Goal: Task Accomplishment & Management: Use online tool/utility

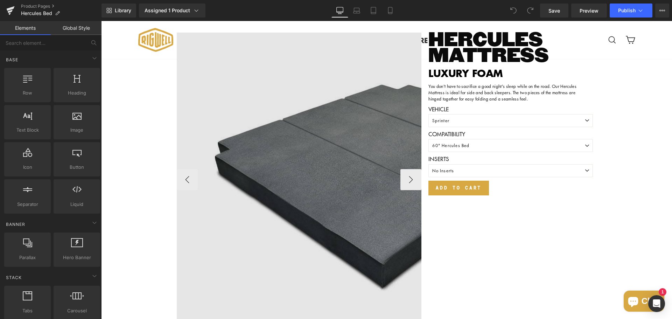
scroll to position [1085, 0]
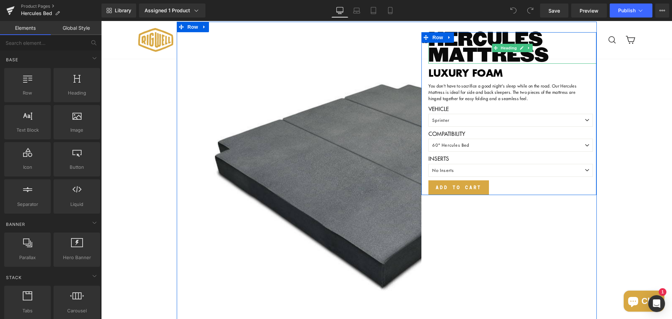
click at [472, 44] on h3 "HERCULES MATTRESS" at bounding box center [512, 48] width 168 height 32
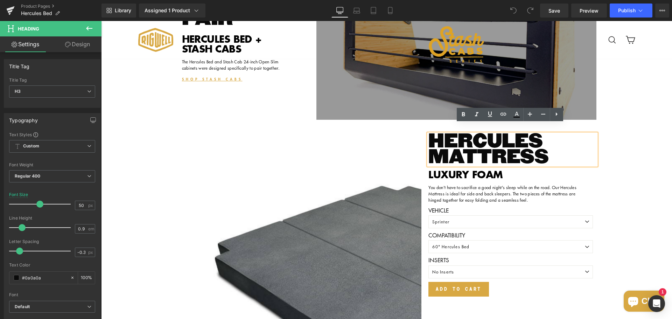
scroll to position [945, 0]
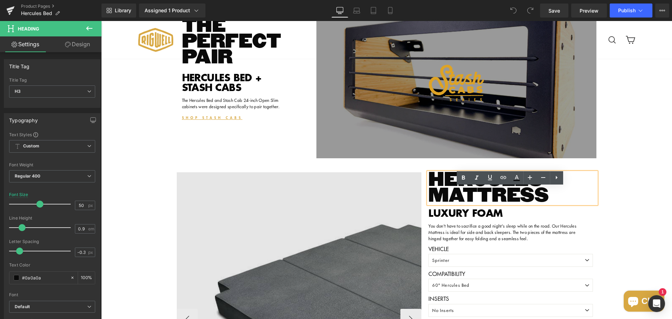
click at [182, 212] on img at bounding box center [387, 319] width 420 height 294
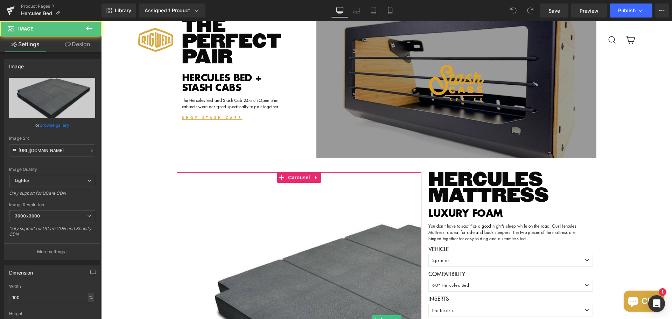
click at [152, 212] on div "Sale Off (P) Image ‹ ›" at bounding box center [386, 156] width 571 height 1992
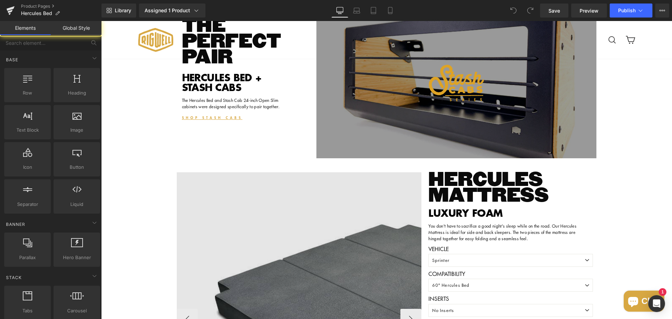
click at [212, 212] on img at bounding box center [387, 319] width 420 height 294
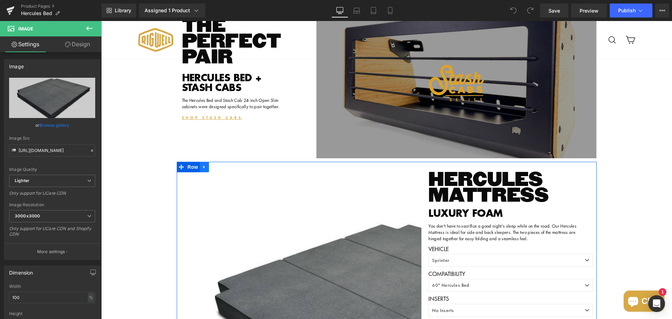
click at [202, 169] on icon at bounding box center [204, 166] width 5 height 5
click at [220, 169] on icon at bounding box center [222, 166] width 5 height 5
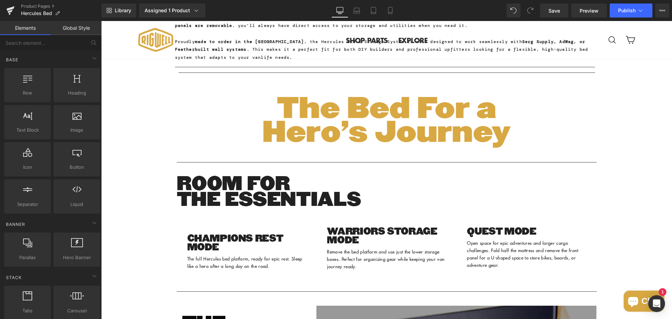
scroll to position [623, 0]
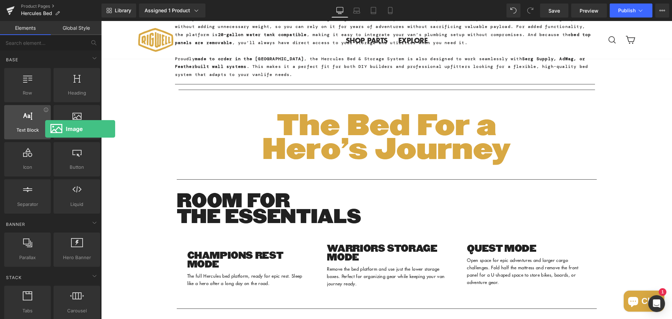
drag, startPoint x: 67, startPoint y: 120, endPoint x: 45, endPoint y: 129, distance: 23.2
click at [45, 129] on div "Row rows, columns, layouts, div Heading headings, titles, h1,h2,h3,h4,h5,h6 Tex…" at bounding box center [52, 141] width 99 height 148
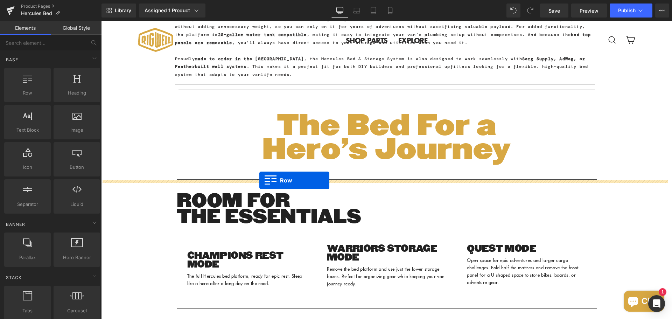
drag, startPoint x: 127, startPoint y: 110, endPoint x: 259, endPoint y: 180, distance: 149.9
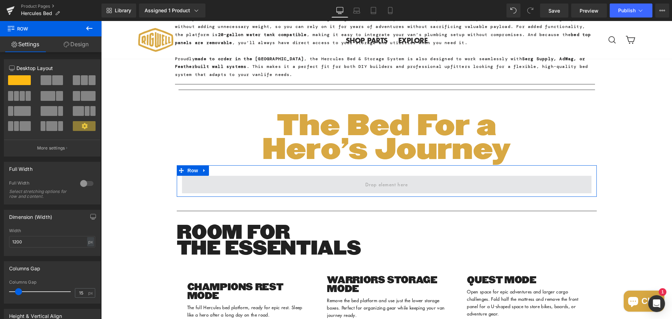
drag, startPoint x: 149, startPoint y: 114, endPoint x: 258, endPoint y: 197, distance: 136.8
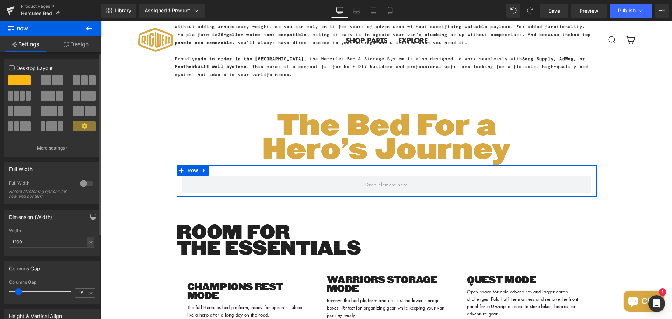
click at [56, 96] on span at bounding box center [59, 96] width 7 height 10
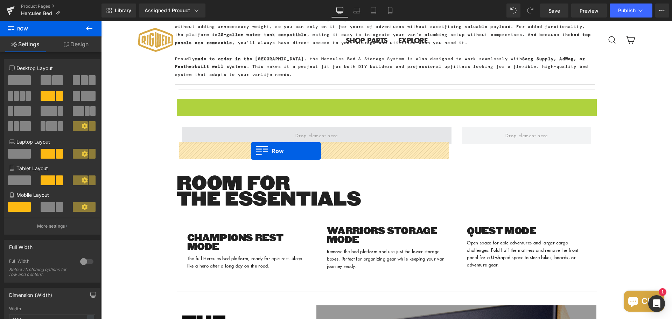
drag, startPoint x: 179, startPoint y: 119, endPoint x: 251, endPoint y: 151, distance: 79.0
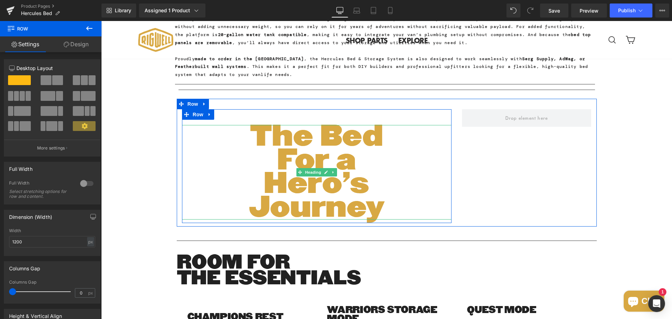
click at [384, 187] on h3 "The Bed For a Hero's Journey" at bounding box center [317, 172] width 179 height 95
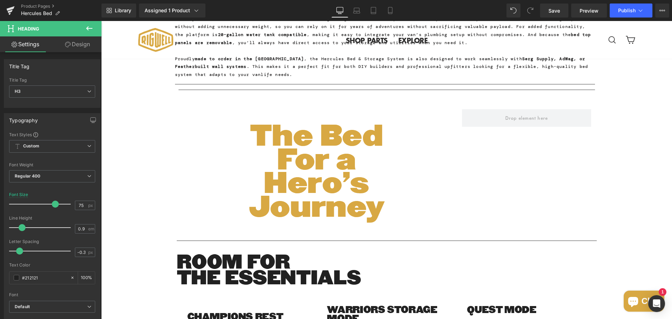
click at [89, 26] on icon at bounding box center [89, 28] width 8 height 8
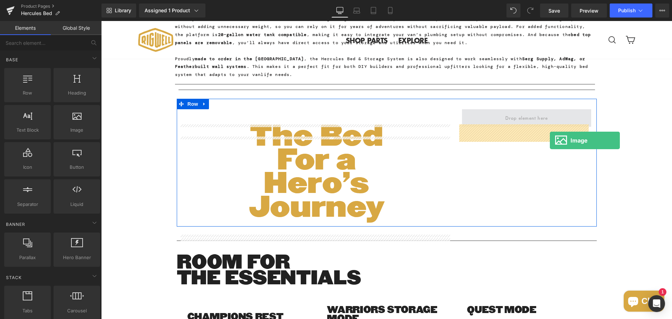
drag, startPoint x: 223, startPoint y: 133, endPoint x: 550, endPoint y: 140, distance: 327.4
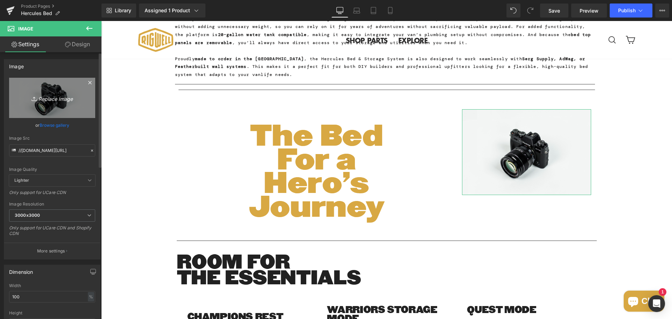
click at [51, 102] on icon "Replace Image" at bounding box center [52, 97] width 56 height 9
type input "C:\fakepath\image.png"
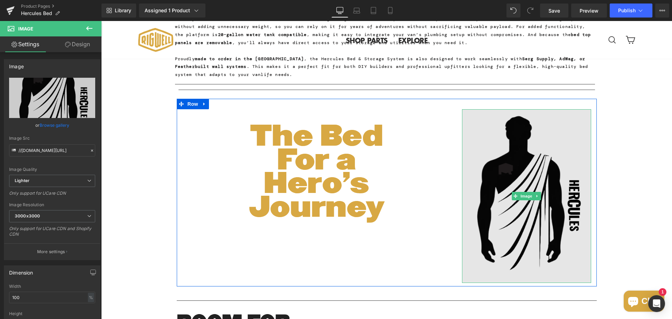
click at [527, 203] on img at bounding box center [527, 196] width 130 height 174
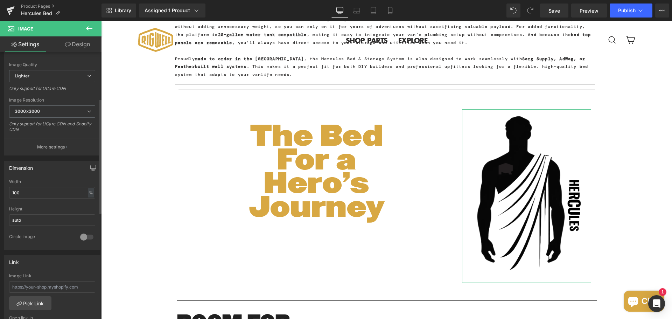
scroll to position [140, 0]
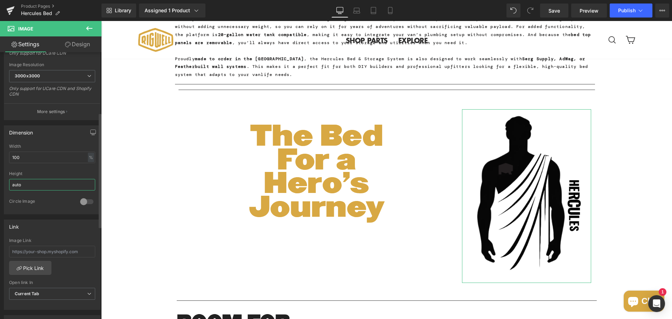
click at [45, 185] on input "auto" at bounding box center [52, 185] width 86 height 12
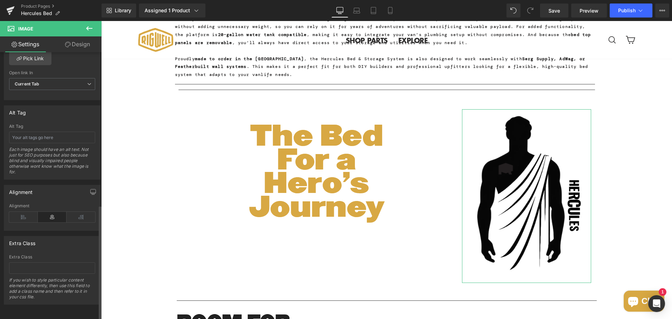
scroll to position [355, 0]
click at [264, 201] on span "The Bed For a Hero's Journey" at bounding box center [316, 172] width 135 height 109
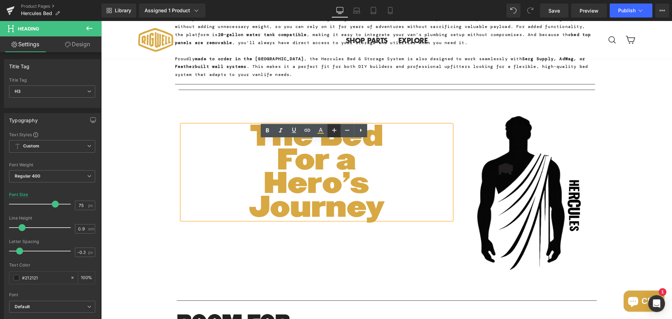
click at [336, 132] on icon at bounding box center [334, 130] width 8 height 8
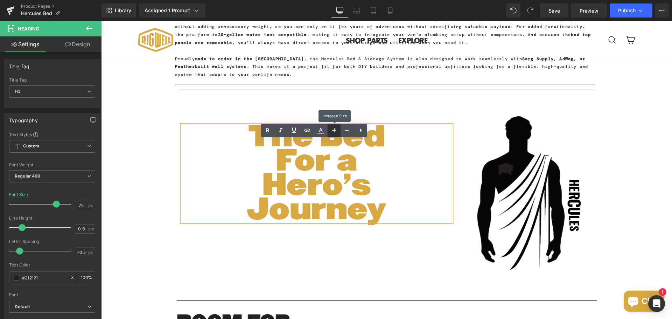
click at [336, 132] on icon at bounding box center [334, 130] width 8 height 8
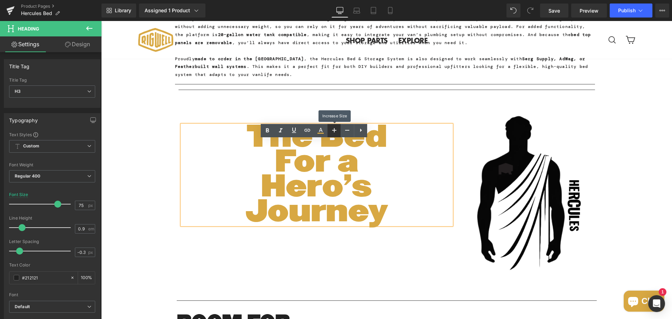
click at [336, 132] on icon at bounding box center [334, 130] width 8 height 8
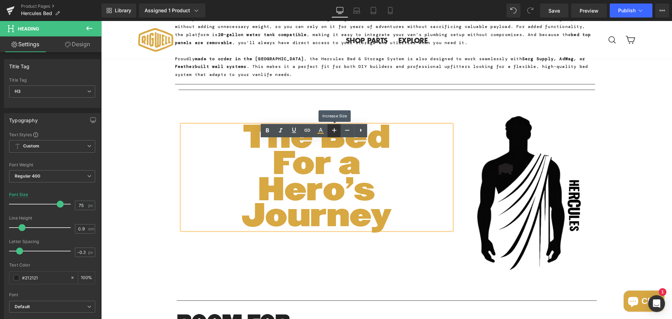
click at [336, 132] on icon at bounding box center [334, 130] width 8 height 8
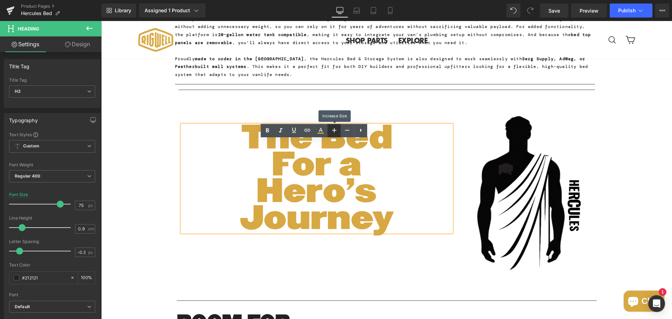
click at [336, 132] on icon at bounding box center [334, 130] width 8 height 8
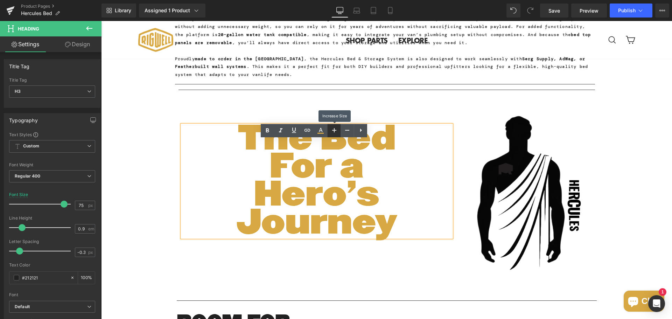
click at [336, 132] on icon at bounding box center [334, 130] width 8 height 8
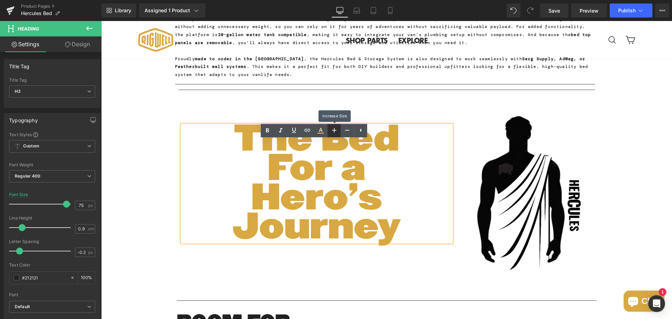
click at [336, 132] on icon at bounding box center [334, 130] width 8 height 8
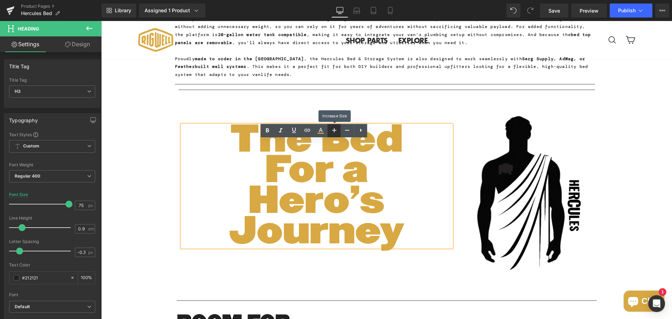
click at [336, 132] on icon at bounding box center [334, 130] width 8 height 8
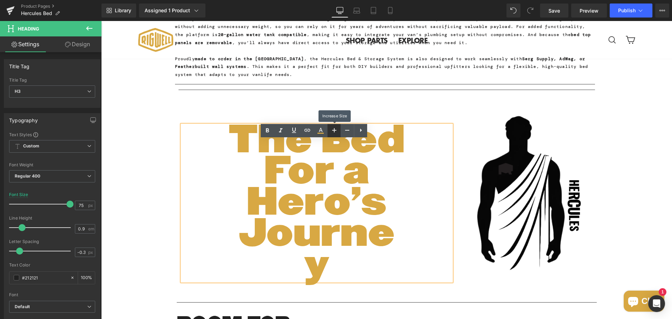
click at [336, 132] on icon at bounding box center [334, 130] width 8 height 8
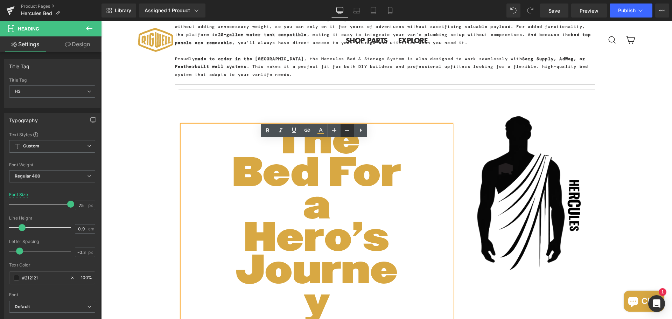
click at [348, 132] on icon at bounding box center [347, 130] width 8 height 8
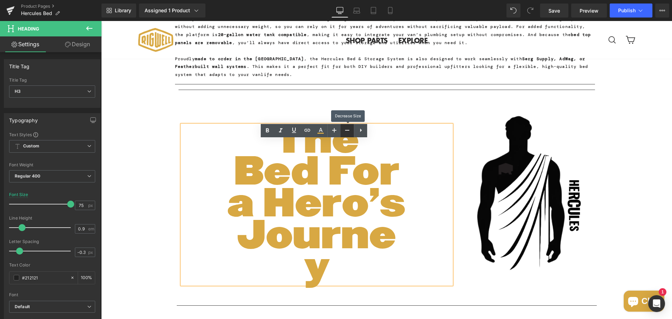
click at [348, 132] on icon at bounding box center [347, 130] width 8 height 8
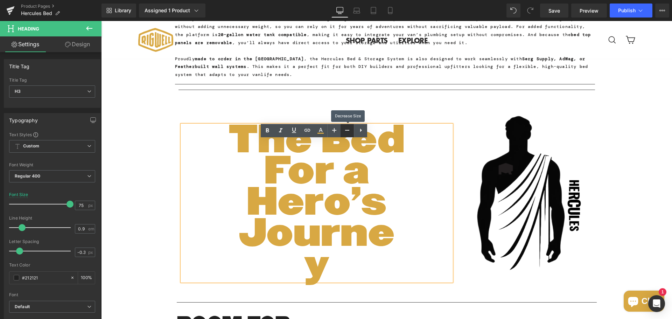
click at [348, 132] on icon at bounding box center [347, 130] width 8 height 8
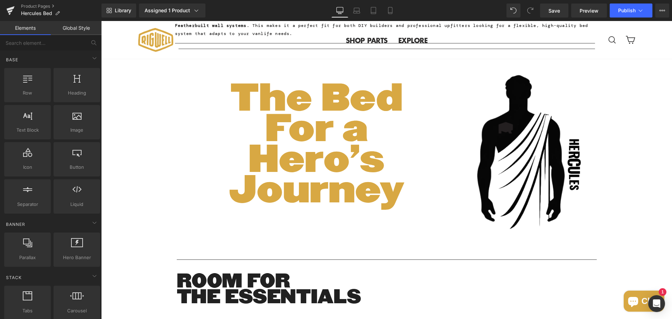
scroll to position [798, 0]
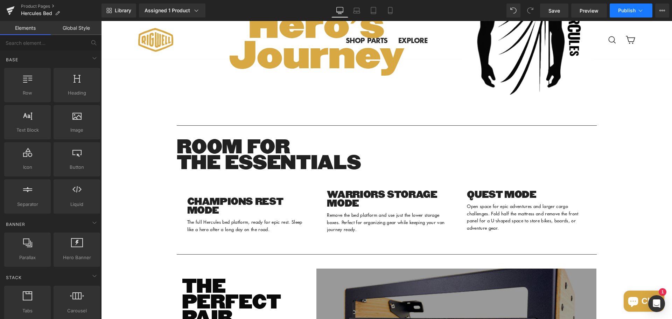
click at [614, 11] on button "Publish" at bounding box center [631, 11] width 43 height 14
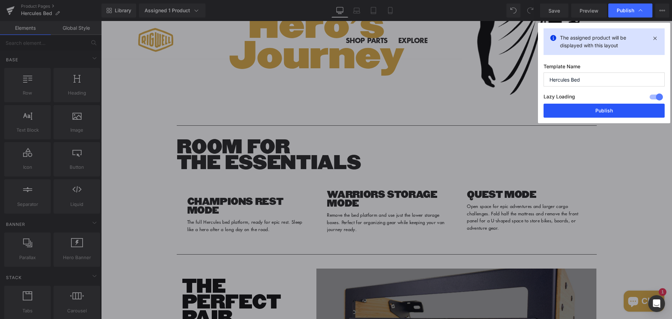
drag, startPoint x: 582, startPoint y: 107, endPoint x: 466, endPoint y: 92, distance: 117.9
click at [582, 107] on button "Publish" at bounding box center [604, 111] width 121 height 14
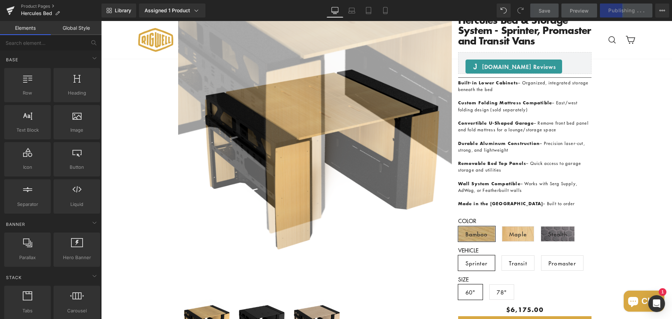
scroll to position [0, 0]
